Goal: Information Seeking & Learning: Learn about a topic

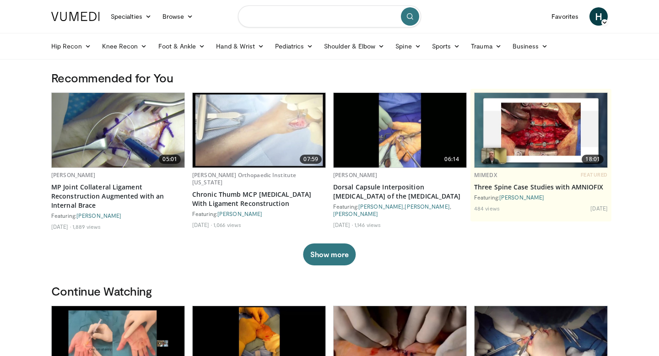
click at [313, 20] on input "Search topics, interventions" at bounding box center [329, 16] width 183 height 22
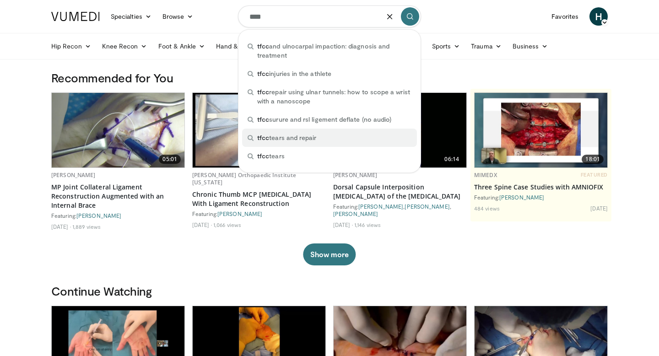
click at [300, 136] on span "tfcc tears and repair" at bounding box center [286, 137] width 59 height 9
type input "**********"
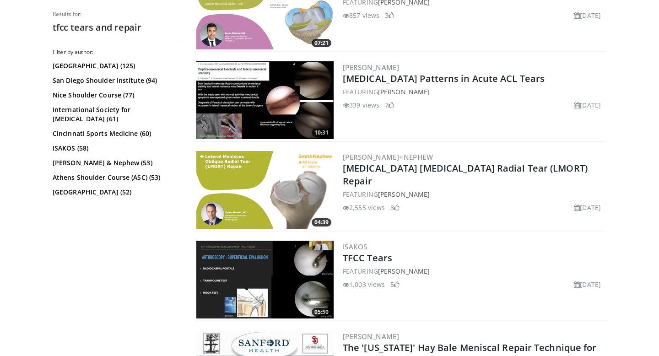
scroll to position [581, 0]
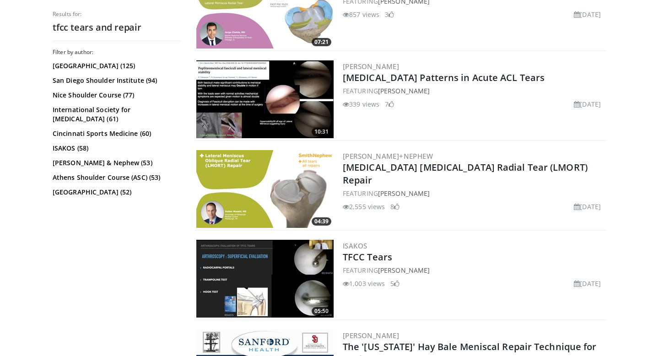
click at [266, 271] on img at bounding box center [264, 279] width 137 height 78
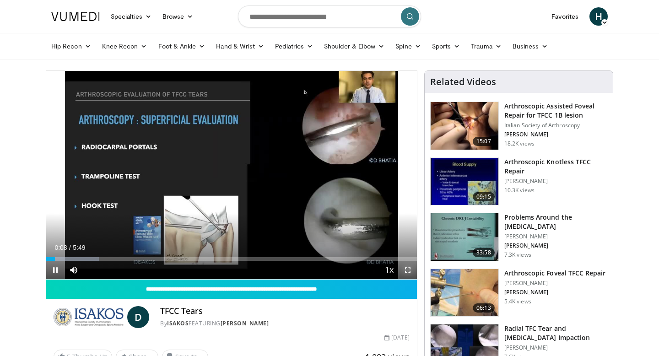
click at [407, 269] on span "Video Player" at bounding box center [408, 270] width 18 height 18
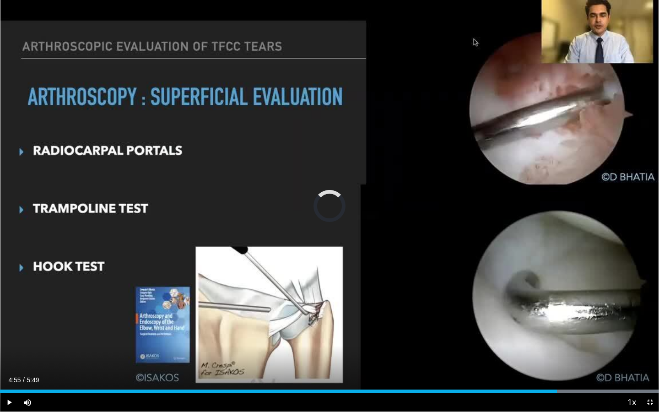
drag, startPoint x: 585, startPoint y: 389, endPoint x: 553, endPoint y: 392, distance: 32.1
click at [553, 356] on div "Loaded : 100.00% 4:55 4:55" at bounding box center [329, 388] width 659 height 9
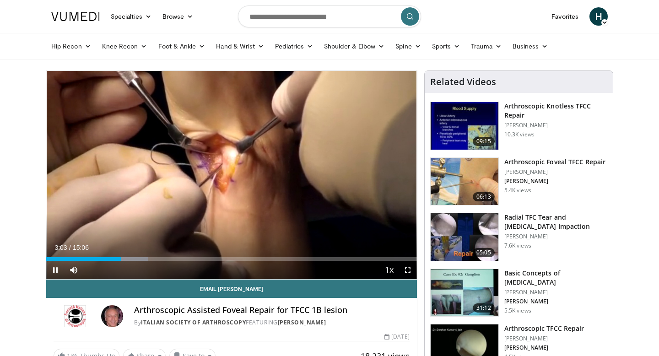
click at [489, 165] on img at bounding box center [465, 182] width 68 height 48
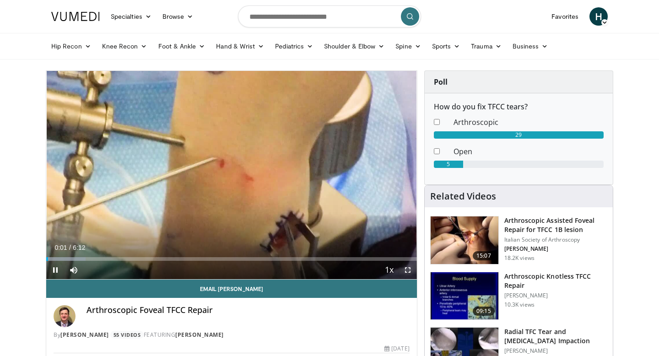
click at [408, 270] on span "Video Player" at bounding box center [408, 270] width 18 height 18
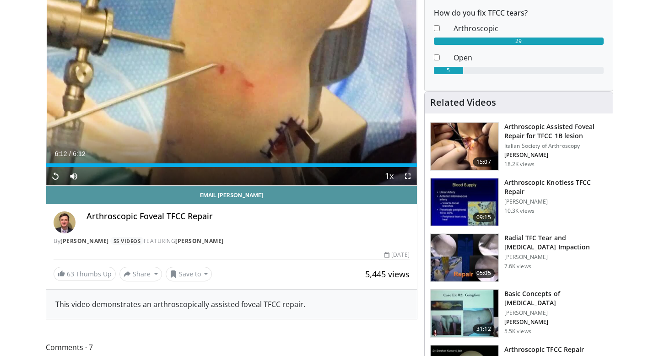
scroll to position [98, 0]
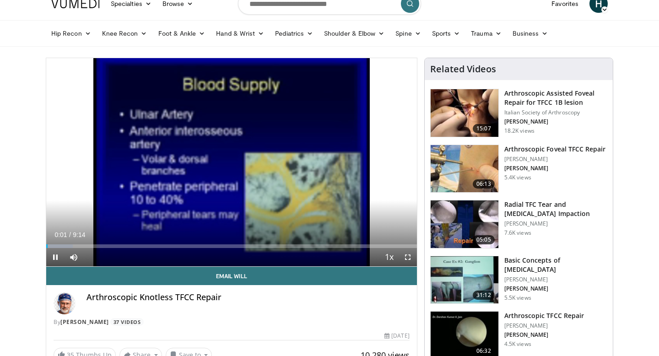
scroll to position [10, 0]
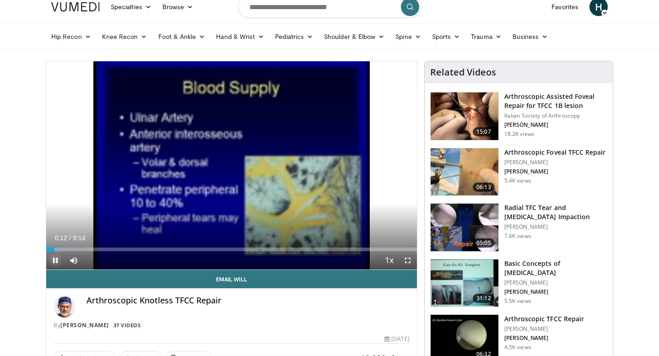
click at [55, 260] on span "Video Player" at bounding box center [55, 260] width 18 height 18
